Goal: Transaction & Acquisition: Book appointment/travel/reservation

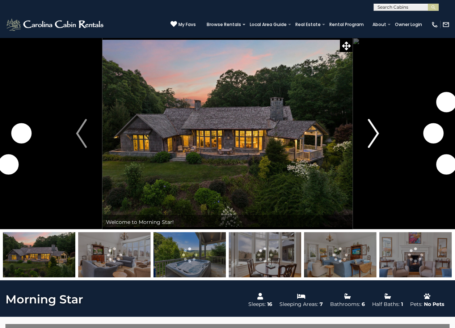
click at [376, 131] on img "Next" at bounding box center [373, 133] width 11 height 29
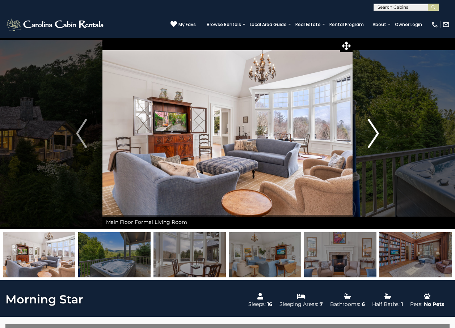
click at [376, 130] on img "Next" at bounding box center [373, 133] width 11 height 29
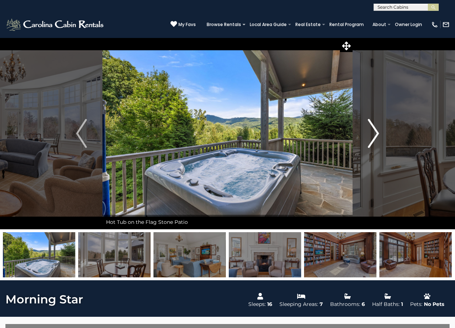
click at [376, 130] on img "Next" at bounding box center [373, 133] width 11 height 29
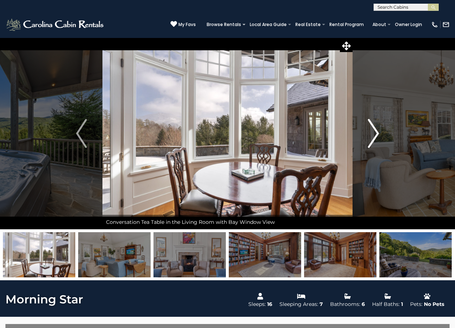
click at [376, 130] on img "Next" at bounding box center [373, 133] width 11 height 29
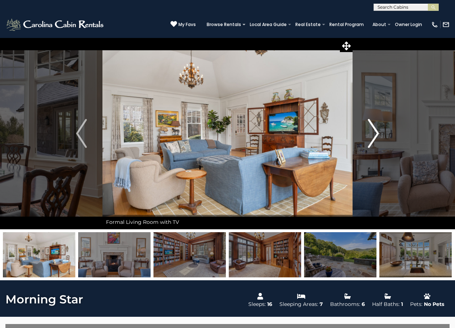
click at [376, 130] on img "Next" at bounding box center [373, 133] width 11 height 29
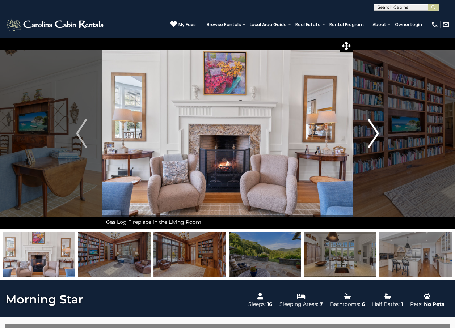
click at [376, 130] on img "Next" at bounding box center [373, 133] width 11 height 29
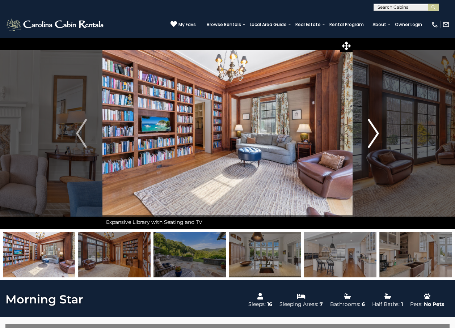
click at [376, 131] on img "Next" at bounding box center [373, 133] width 11 height 29
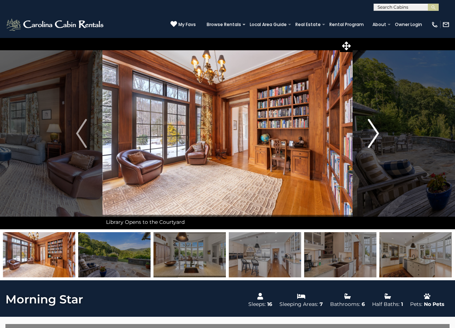
click at [376, 131] on img "Next" at bounding box center [373, 133] width 11 height 29
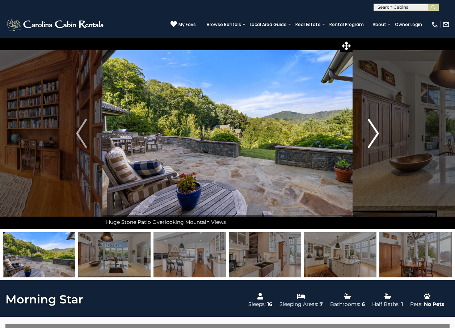
click at [373, 133] on img "Next" at bounding box center [373, 133] width 11 height 29
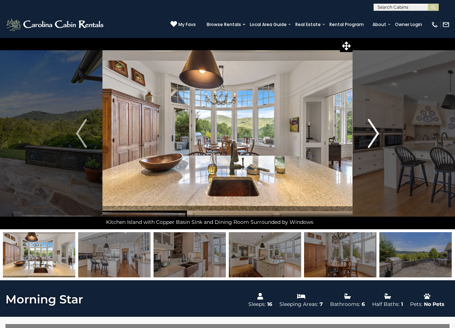
click at [373, 132] on img "Next" at bounding box center [373, 133] width 11 height 29
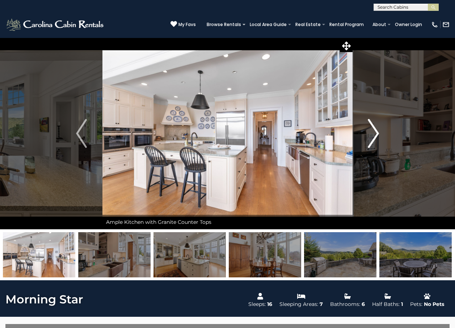
click at [373, 131] on img "Next" at bounding box center [373, 133] width 11 height 29
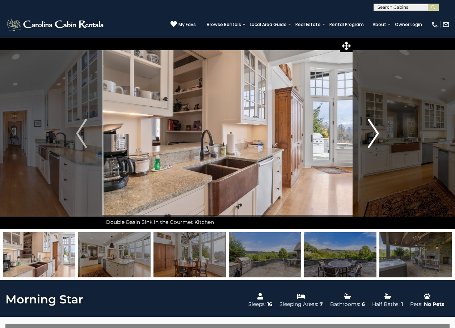
click at [373, 131] on img "Next" at bounding box center [373, 133] width 11 height 29
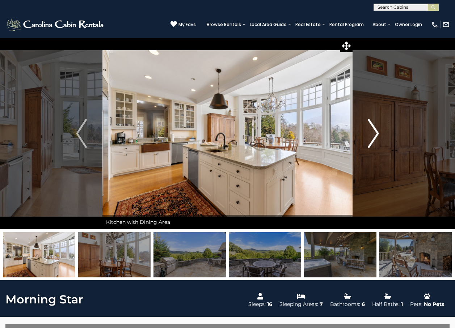
click at [373, 131] on img "Next" at bounding box center [373, 133] width 11 height 29
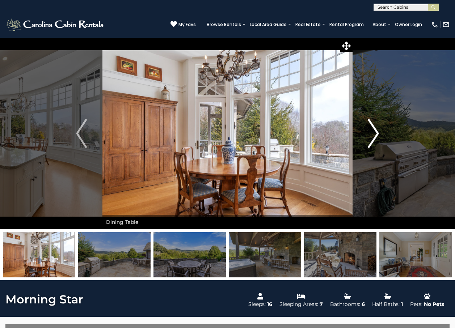
click at [373, 130] on img "Next" at bounding box center [373, 133] width 11 height 29
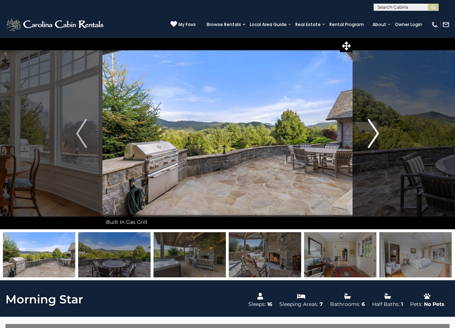
click at [373, 130] on img "Next" at bounding box center [373, 133] width 11 height 29
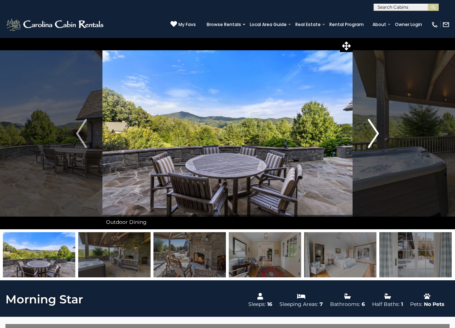
click at [373, 130] on img "Next" at bounding box center [373, 133] width 11 height 29
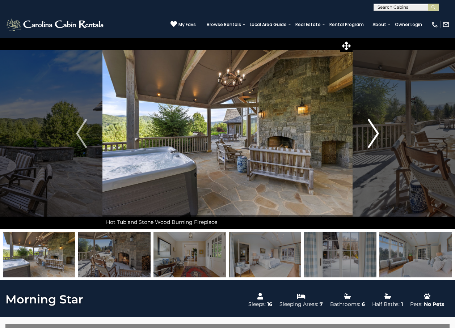
click at [373, 130] on img "Next" at bounding box center [373, 133] width 11 height 29
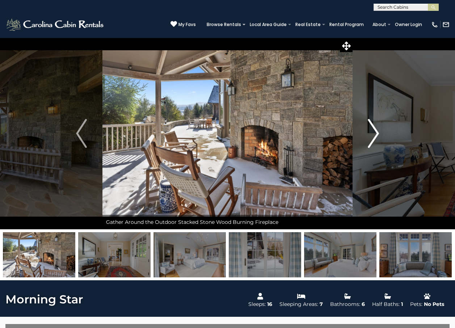
click at [373, 130] on img "Next" at bounding box center [373, 133] width 11 height 29
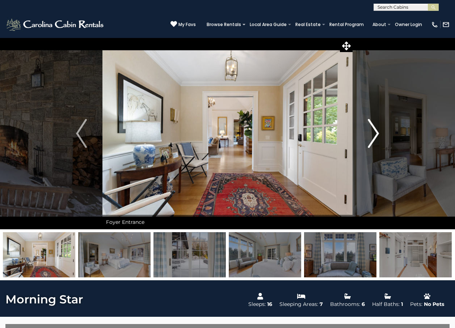
click at [373, 130] on img "Next" at bounding box center [373, 133] width 11 height 29
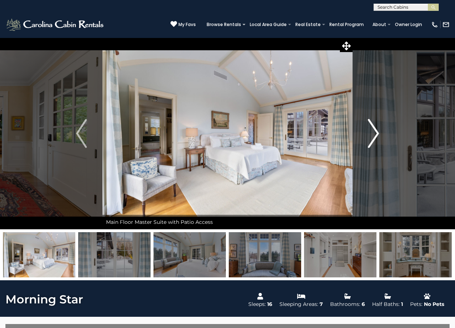
click at [373, 130] on img "Next" at bounding box center [373, 133] width 11 height 29
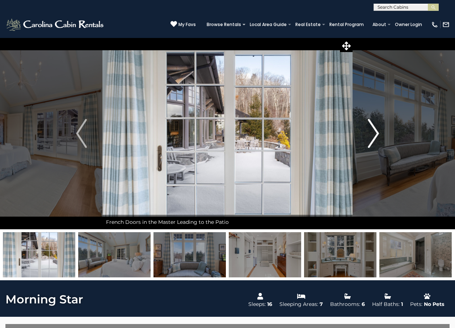
click at [373, 130] on img "Next" at bounding box center [373, 133] width 11 height 29
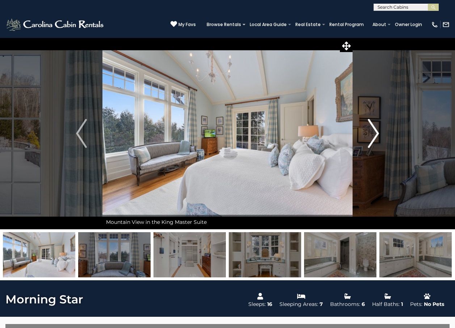
click at [373, 130] on img "Next" at bounding box center [373, 133] width 11 height 29
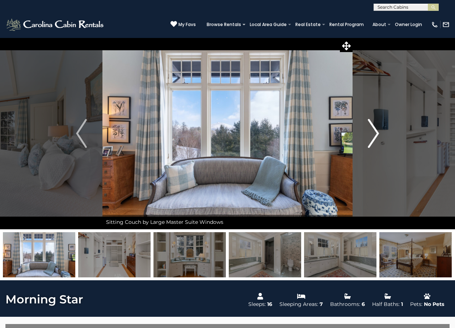
click at [373, 130] on img "Next" at bounding box center [373, 133] width 11 height 29
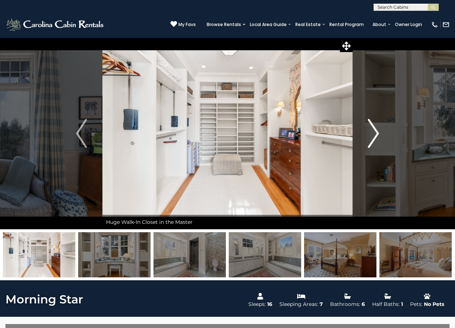
click at [373, 132] on img "Next" at bounding box center [373, 133] width 11 height 29
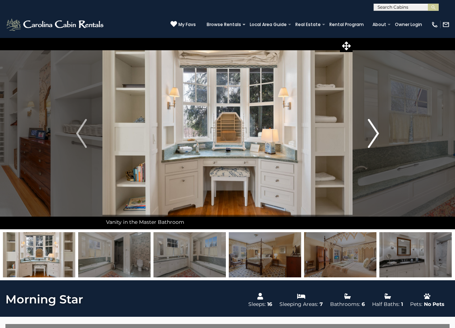
click at [373, 132] on img "Next" at bounding box center [373, 133] width 11 height 29
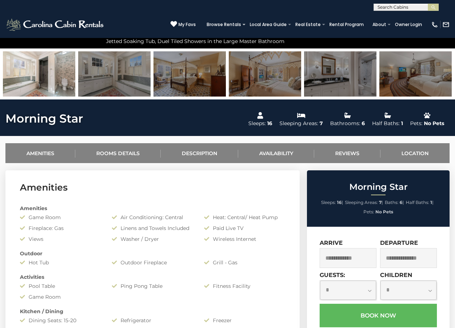
scroll to position [217, 0]
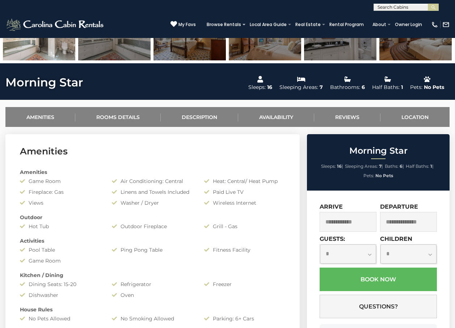
click at [345, 223] on input "text" at bounding box center [348, 222] width 57 height 20
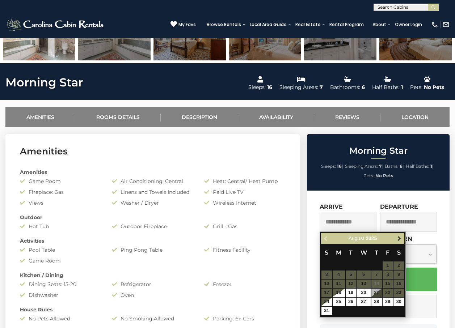
click at [399, 238] on span "Next" at bounding box center [400, 239] width 6 height 6
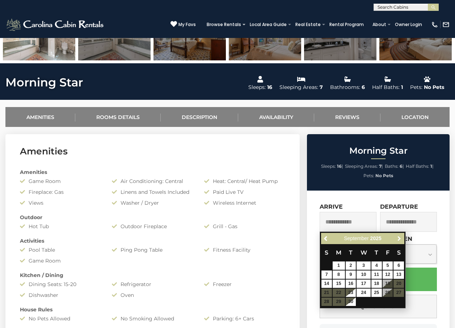
click at [399, 238] on span "Next" at bounding box center [400, 239] width 6 height 6
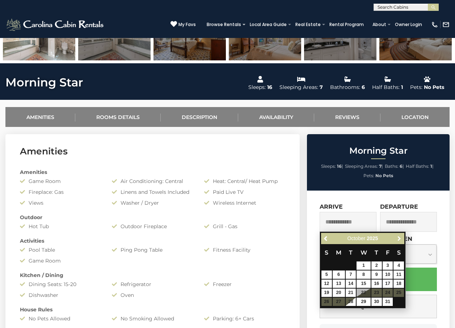
click at [399, 238] on span "Next" at bounding box center [400, 239] width 6 height 6
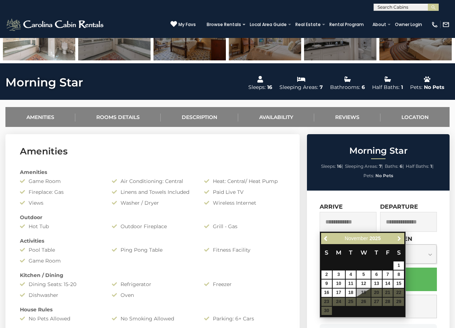
click at [399, 238] on span "Next" at bounding box center [400, 239] width 6 height 6
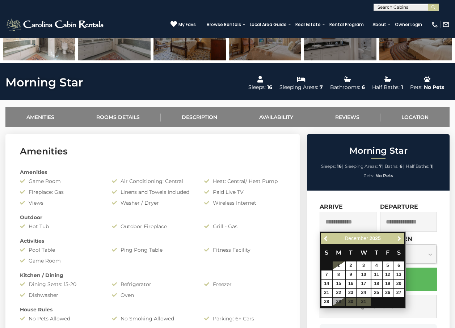
click at [399, 238] on span "Next" at bounding box center [400, 239] width 6 height 6
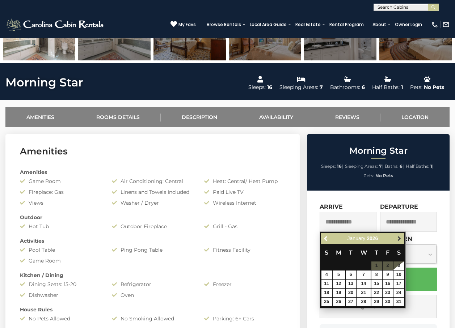
click at [398, 238] on span "Next" at bounding box center [400, 239] width 6 height 6
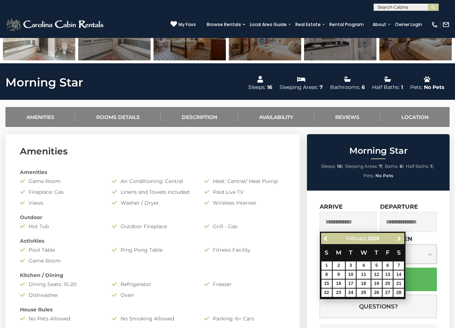
click at [398, 238] on span "Next" at bounding box center [400, 239] width 6 height 6
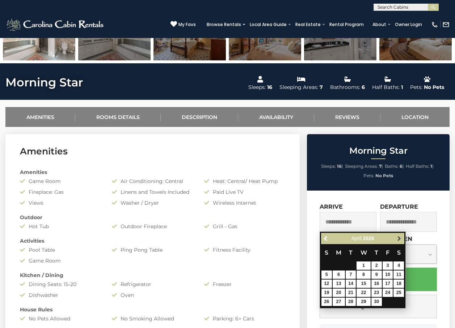
click at [399, 239] on span "Next" at bounding box center [400, 239] width 6 height 6
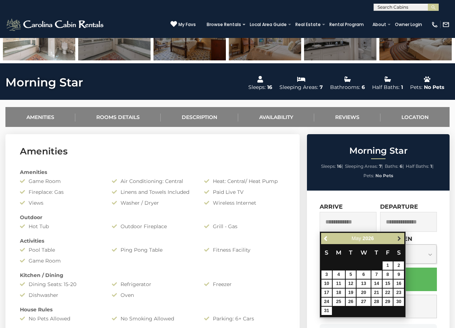
click at [395, 239] on link "Next" at bounding box center [399, 238] width 9 height 9
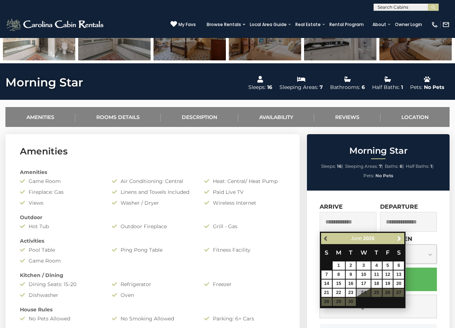
click at [328, 238] on span "Previous" at bounding box center [326, 239] width 6 height 6
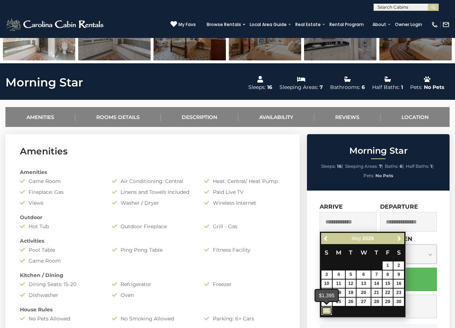
click at [324, 310] on link "31" at bounding box center [327, 311] width 11 height 8
type input "**********"
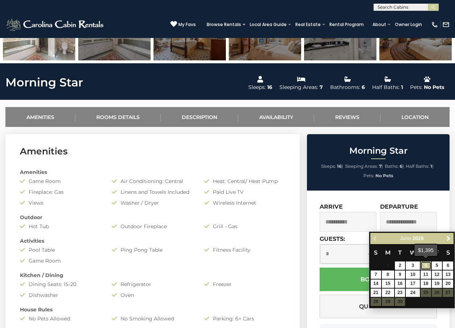
click at [427, 265] on link "4" at bounding box center [426, 266] width 11 height 8
type input "**********"
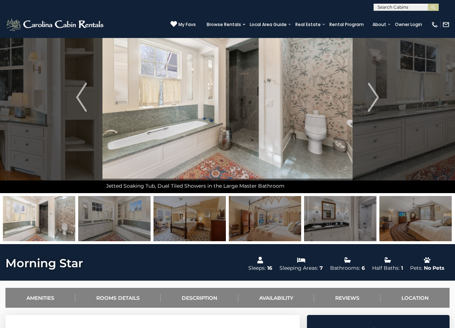
scroll to position [0, 0]
